Goal: Information Seeking & Learning: Learn about a topic

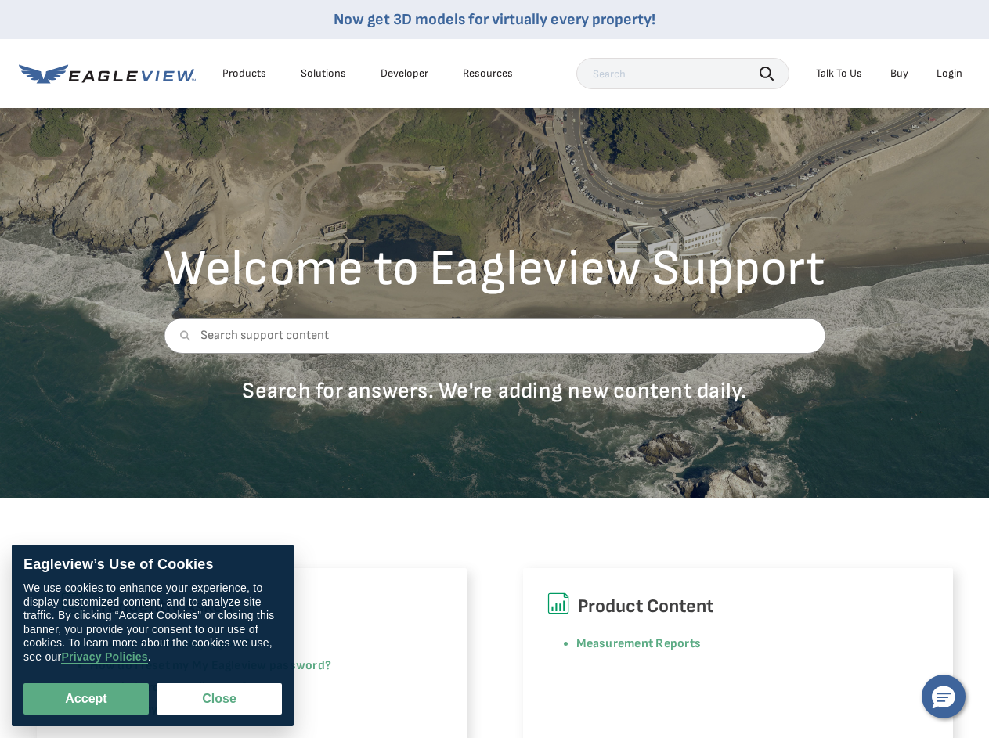
click at [494, 369] on div at bounding box center [494, 347] width 661 height 59
click at [244, 74] on div "Products" at bounding box center [244, 74] width 44 height 14
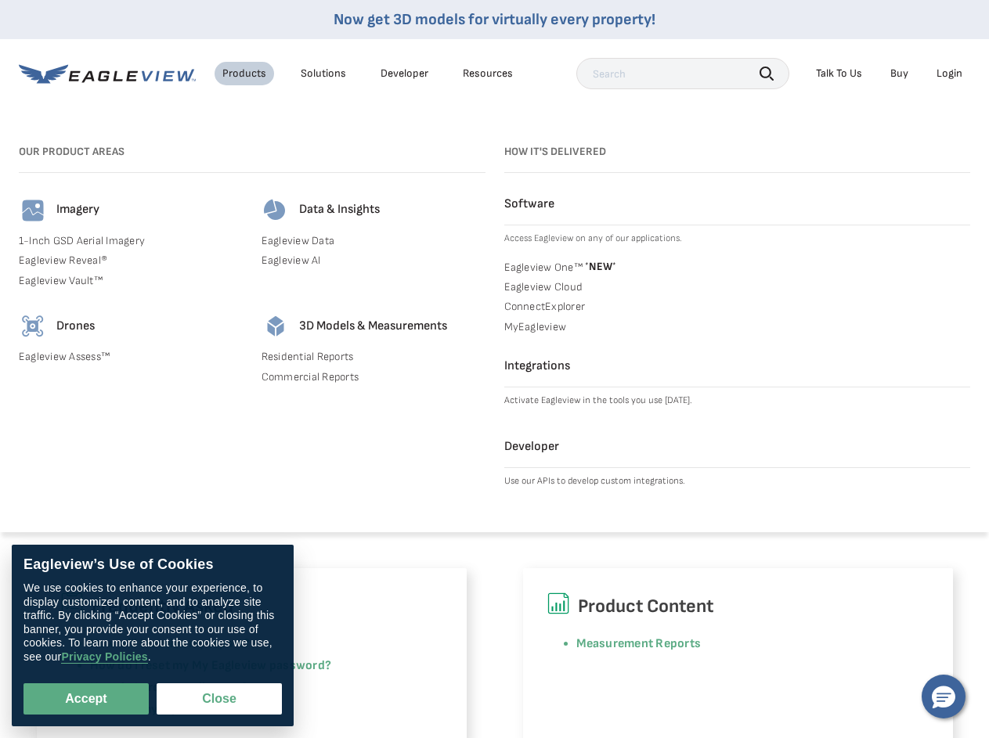
click at [323, 74] on div "Solutions" at bounding box center [323, 74] width 45 height 14
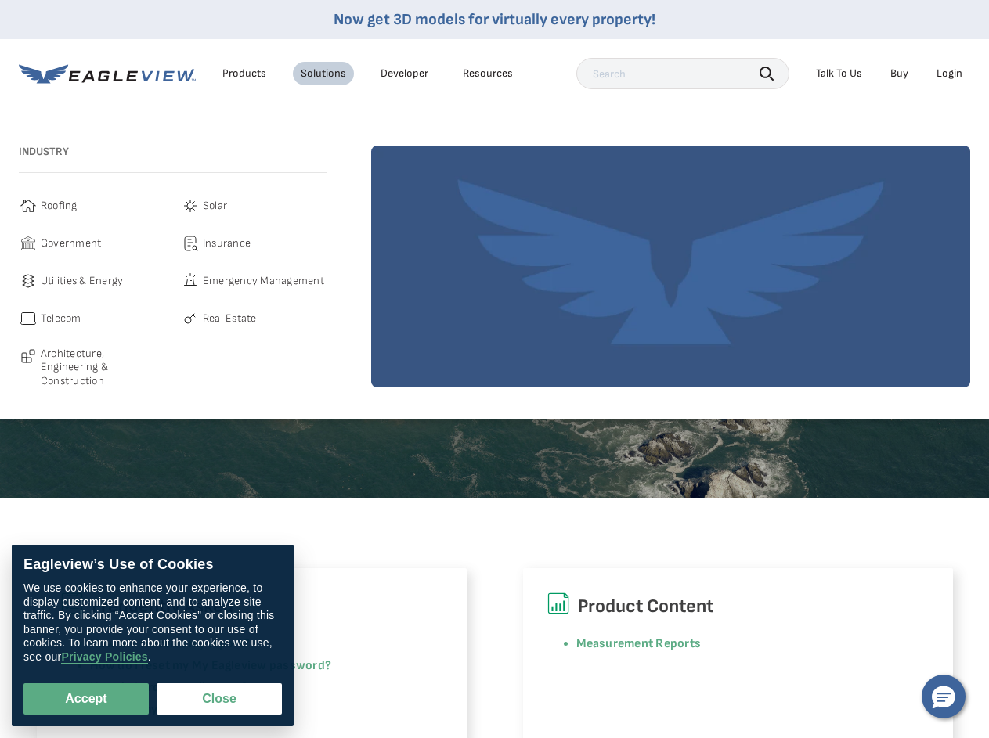
click at [488, 74] on div "Resources" at bounding box center [488, 74] width 50 height 14
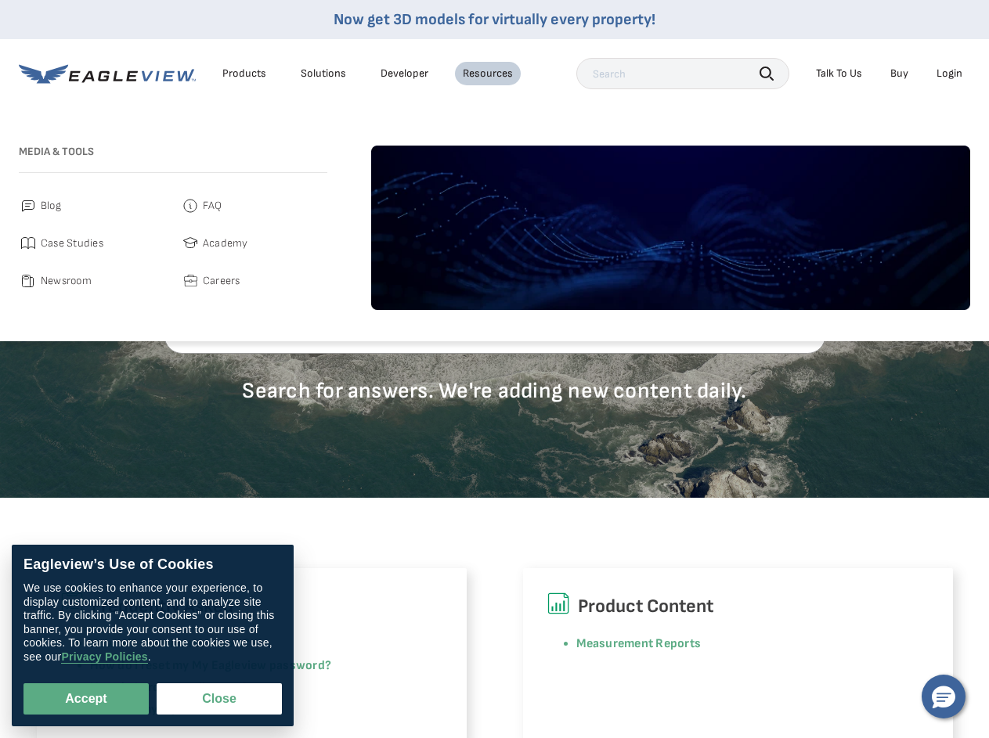
click at [766, 73] on icon "button" at bounding box center [766, 74] width 14 height 14
click at [838, 74] on div "Talk To Us" at bounding box center [839, 74] width 46 height 14
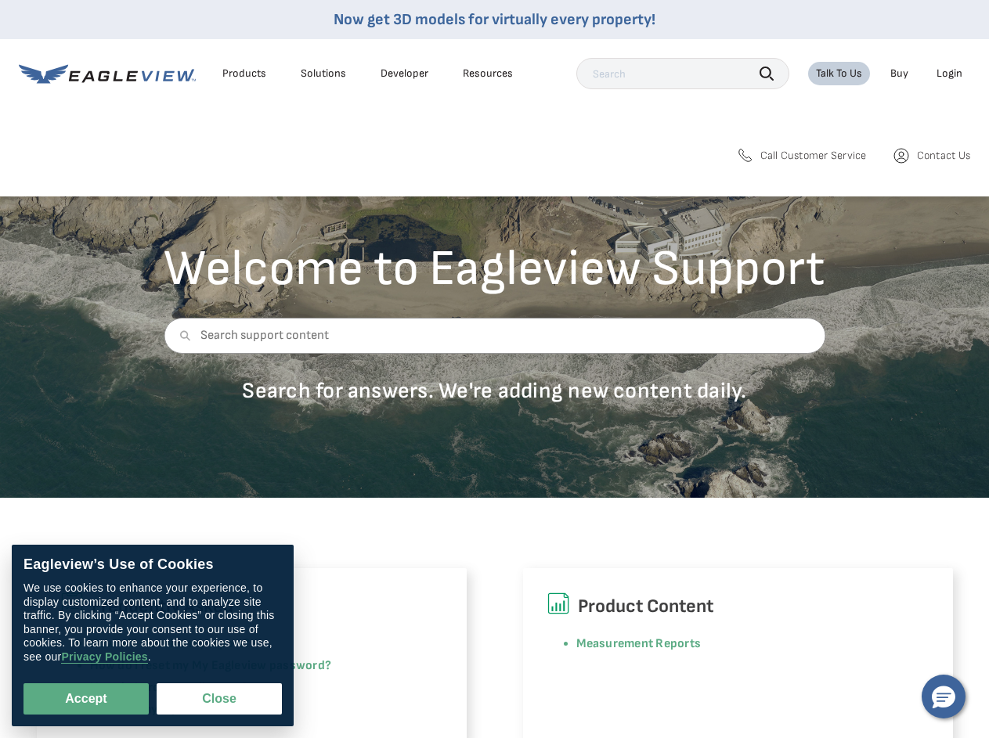
click at [949, 74] on div "Login" at bounding box center [949, 74] width 26 height 14
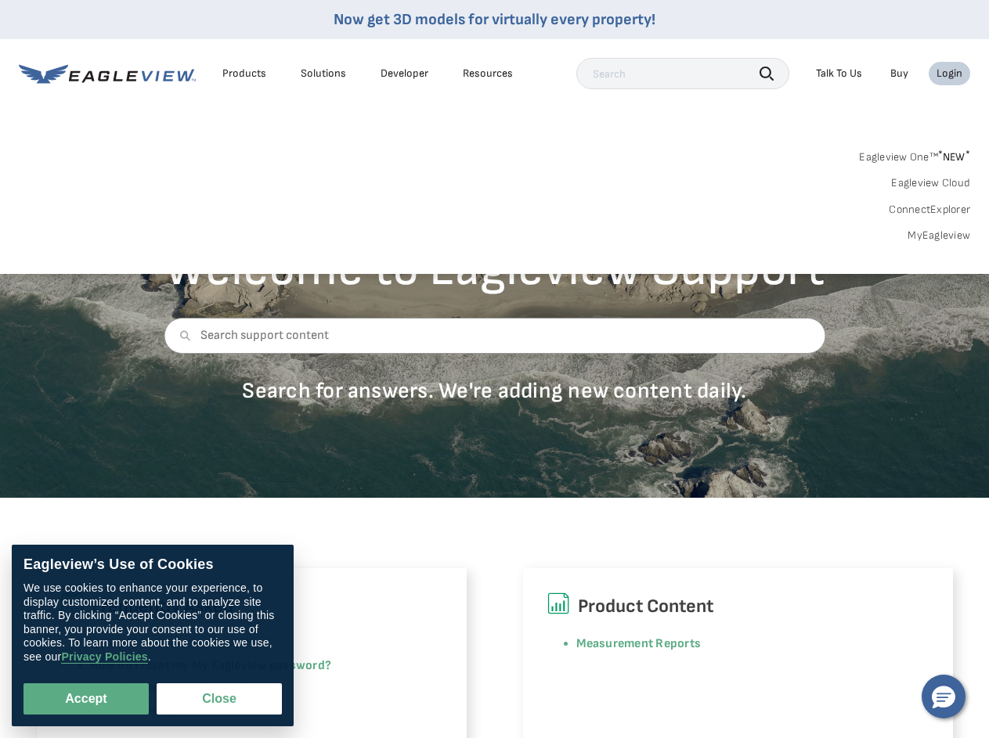
click at [182, 336] on icon at bounding box center [184, 335] width 11 height 11
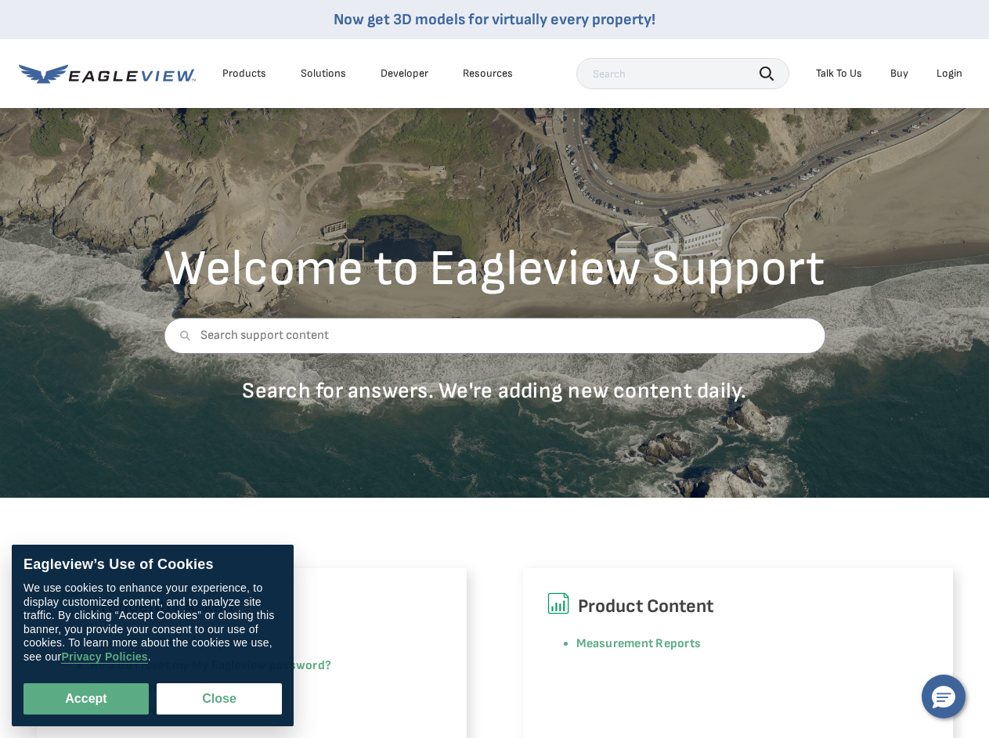
click at [86, 699] on button "Accept" at bounding box center [85, 698] width 125 height 31
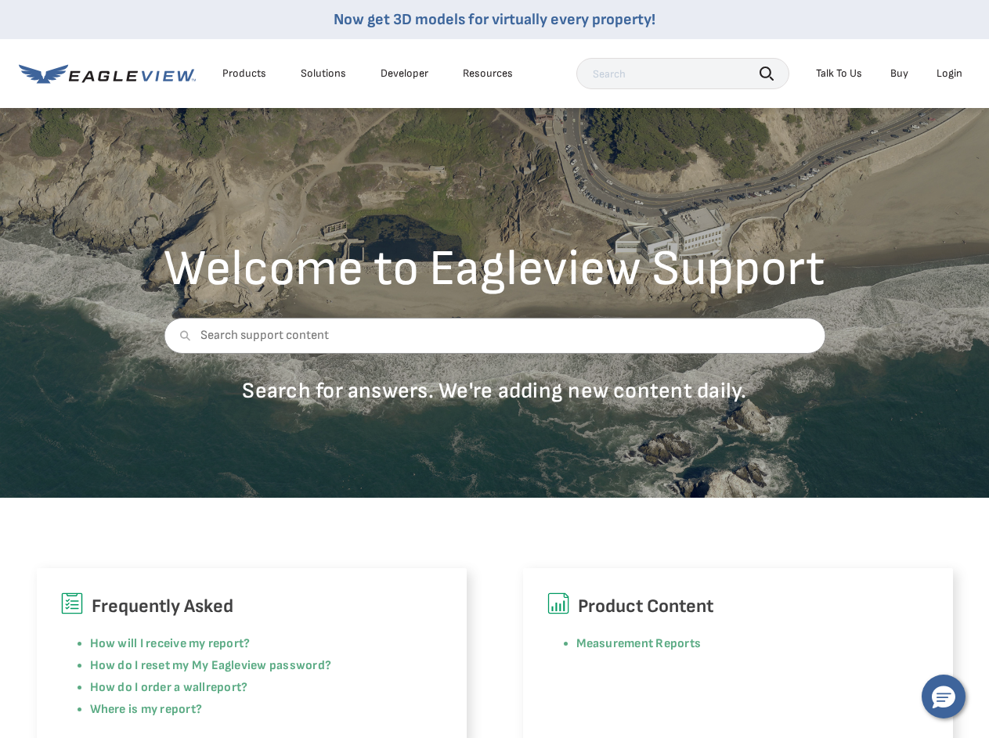
click at [219, 699] on button "Close" at bounding box center [216, 696] width 119 height 30
checkbox input "false"
